Goal: Information Seeking & Learning: Learn about a topic

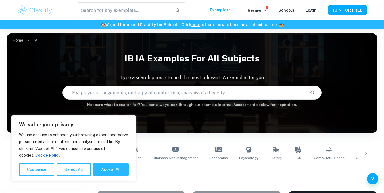
scroll to position [6, 0]
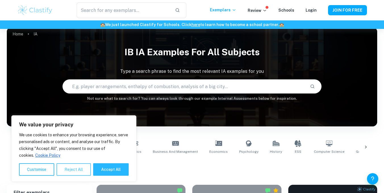
click at [68, 170] on button "Reject All" at bounding box center [73, 170] width 34 height 12
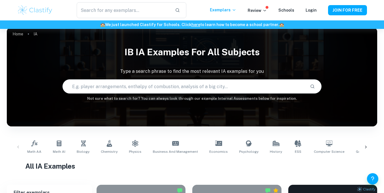
scroll to position [15, 0]
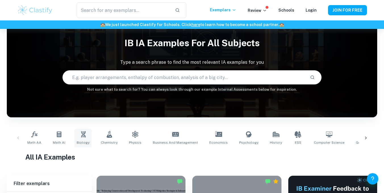
click at [82, 135] on icon at bounding box center [83, 134] width 5 height 6
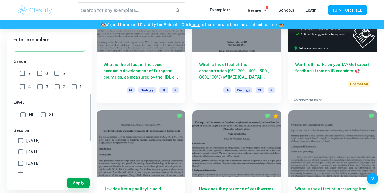
scroll to position [121, 0]
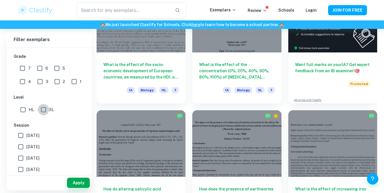
click at [45, 106] on input "SL" at bounding box center [43, 109] width 11 height 11
checkbox input "true"
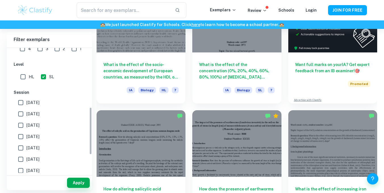
scroll to position [156, 0]
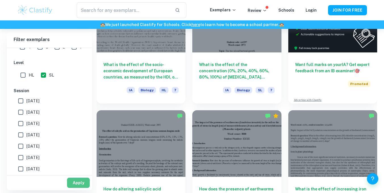
click at [78, 184] on button "Apply" at bounding box center [78, 183] width 23 height 10
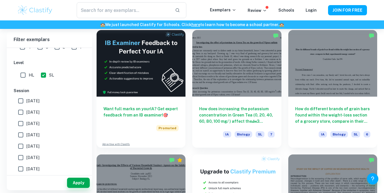
scroll to position [909, 0]
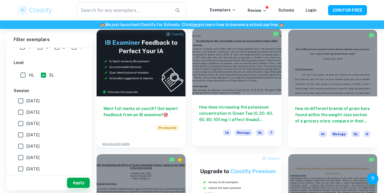
click at [259, 93] on div at bounding box center [236, 61] width 89 height 67
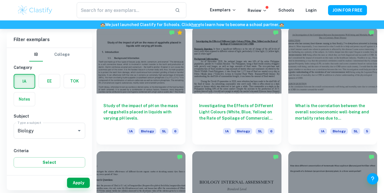
scroll to position [1162, 0]
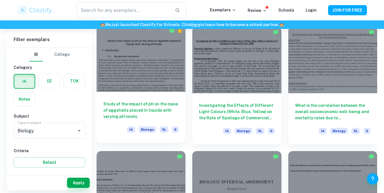
click at [162, 84] on div at bounding box center [141, 58] width 89 height 67
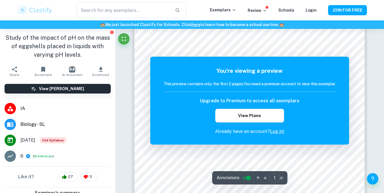
scroll to position [44, 0]
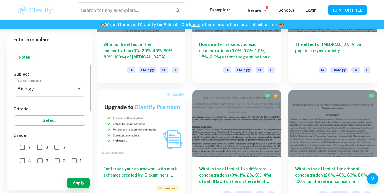
scroll to position [45, 0]
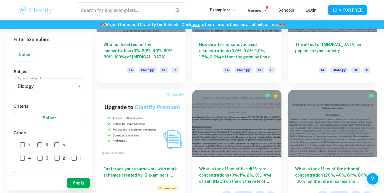
click at [24, 145] on input "7" at bounding box center [22, 144] width 11 height 11
checkbox input "true"
click at [75, 181] on button "Apply" at bounding box center [78, 183] width 23 height 10
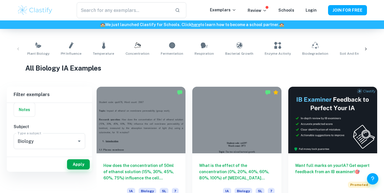
scroll to position [74, 0]
